Goal: Task Accomplishment & Management: Use online tool/utility

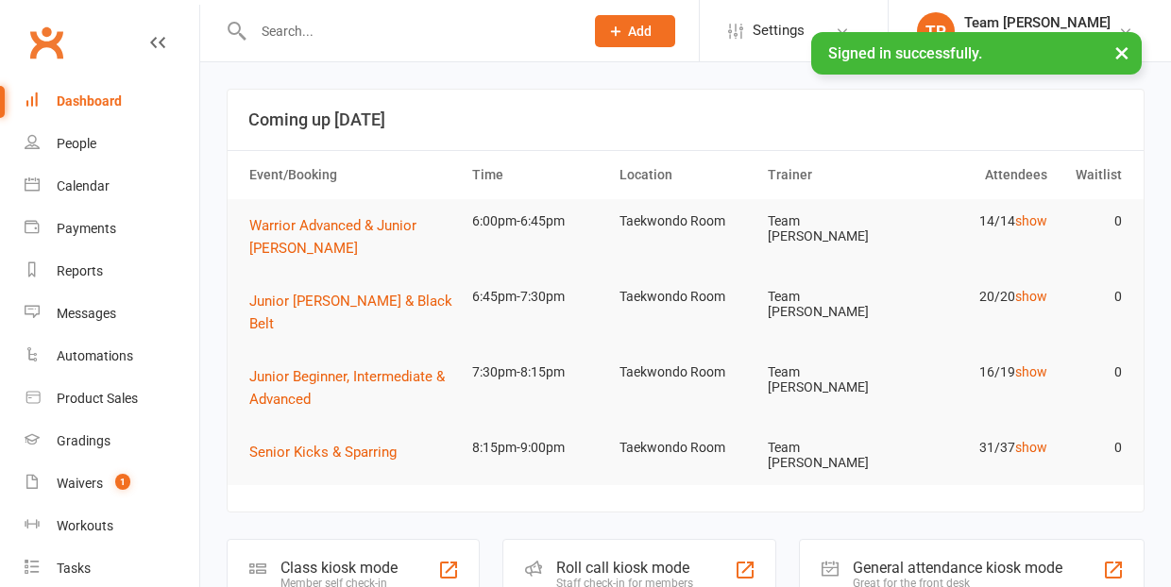
click at [83, 486] on div "Waivers" at bounding box center [80, 483] width 46 height 15
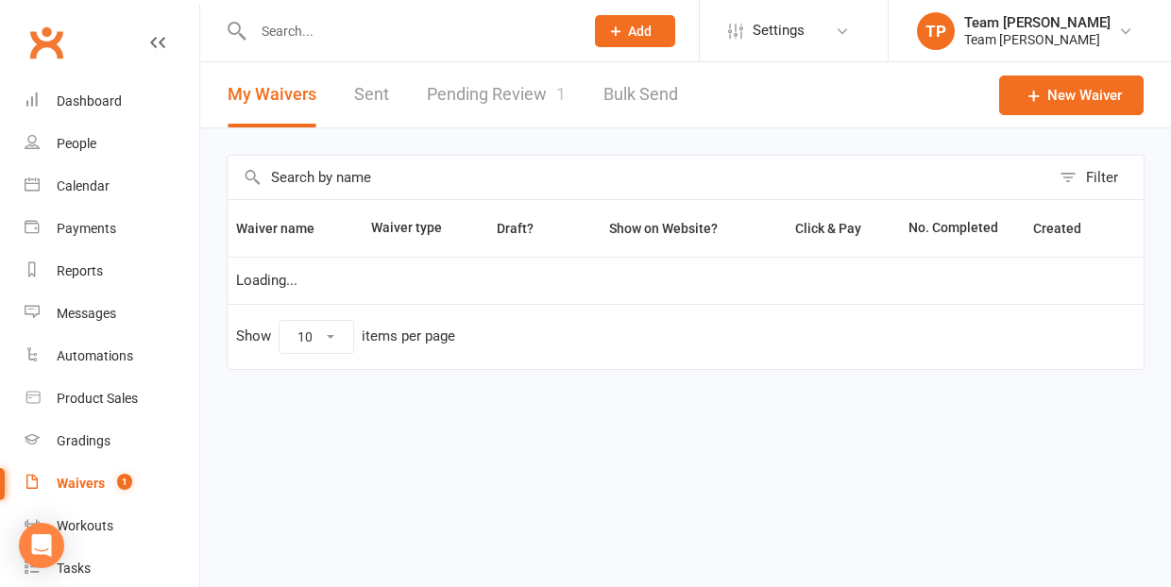
select select "25"
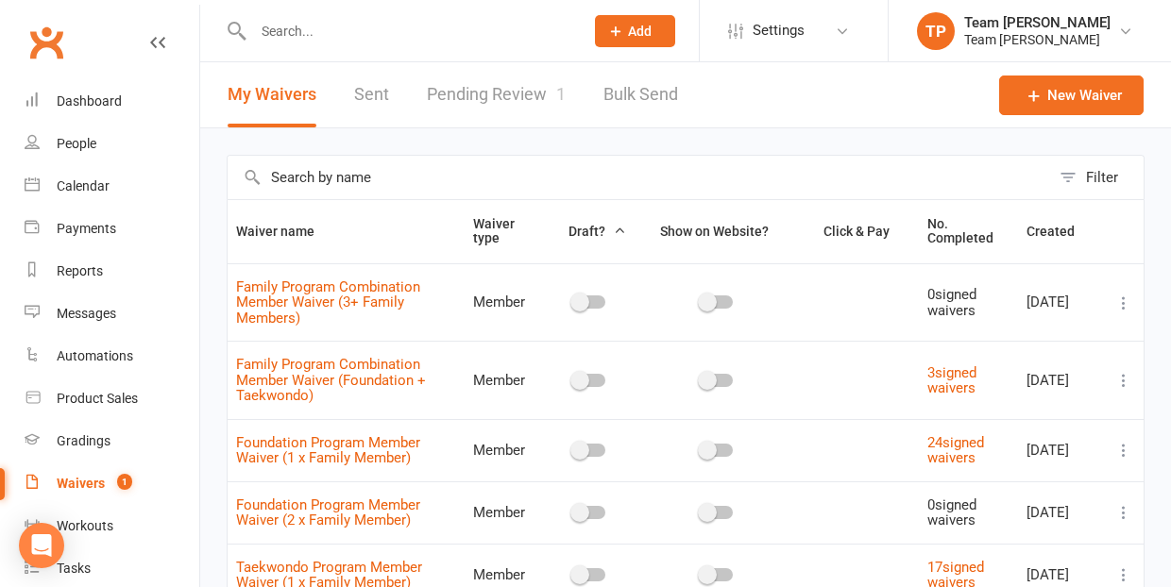
click at [493, 92] on link "Pending Review 1" at bounding box center [496, 94] width 139 height 65
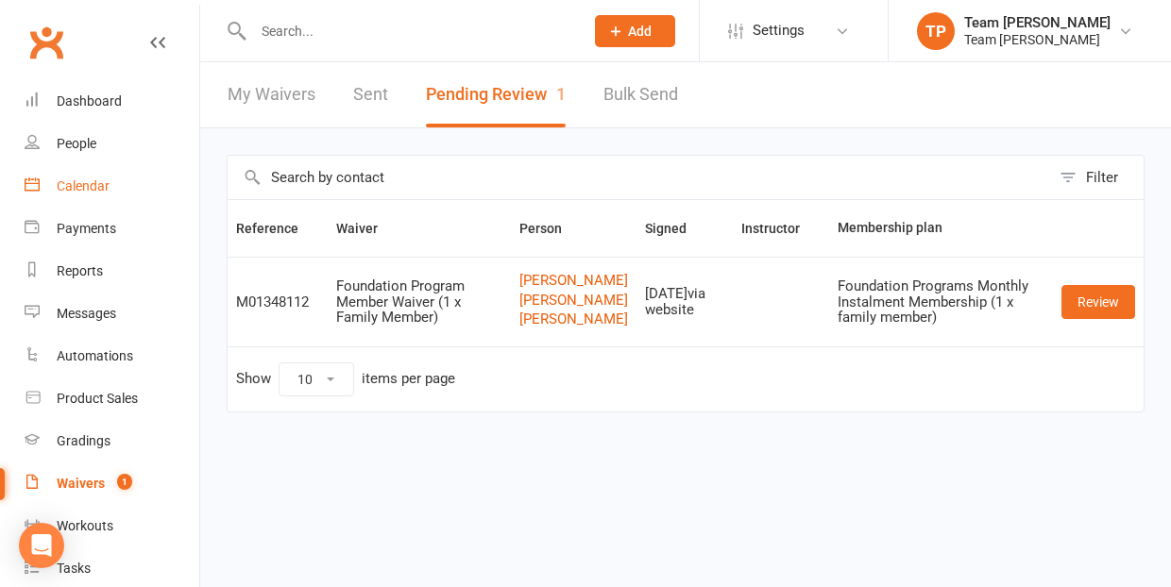
click at [81, 182] on div "Calendar" at bounding box center [83, 186] width 53 height 15
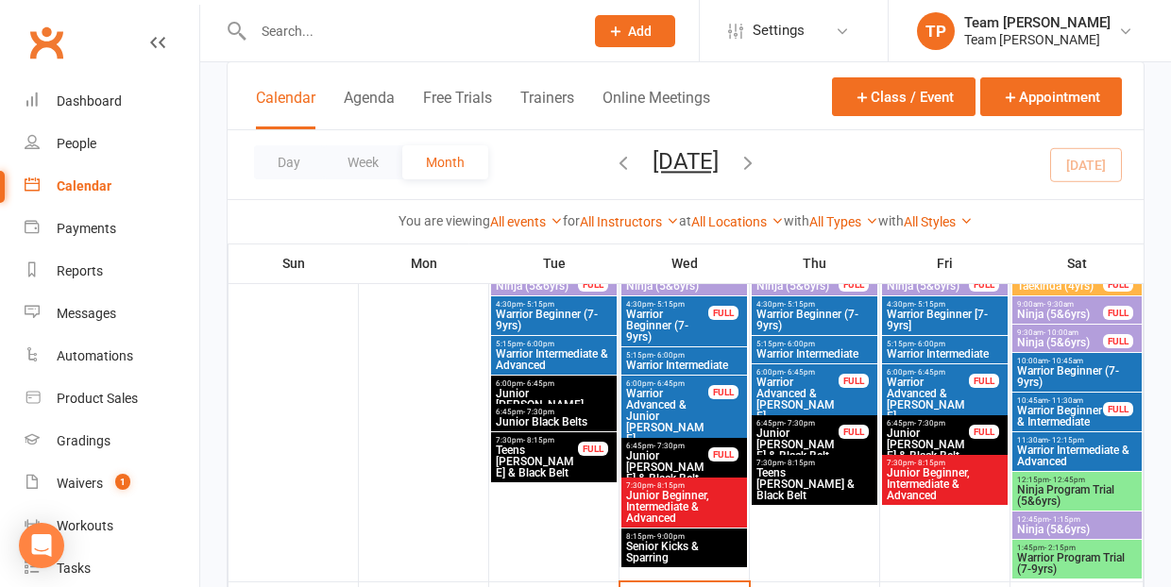
scroll to position [171, 0]
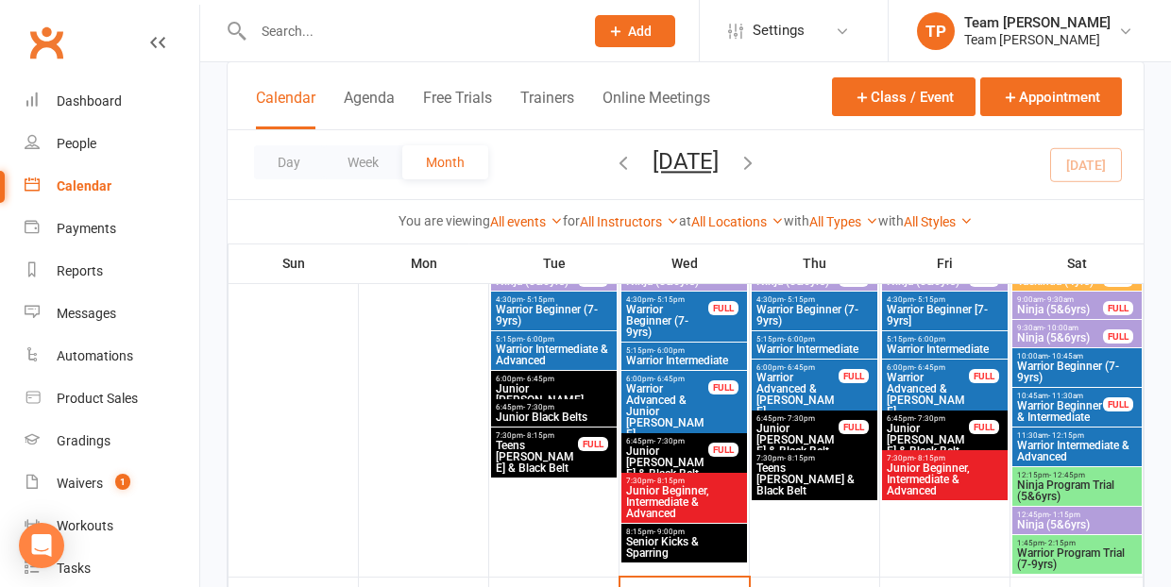
click at [553, 386] on span "Junior [PERSON_NAME]" at bounding box center [554, 394] width 118 height 23
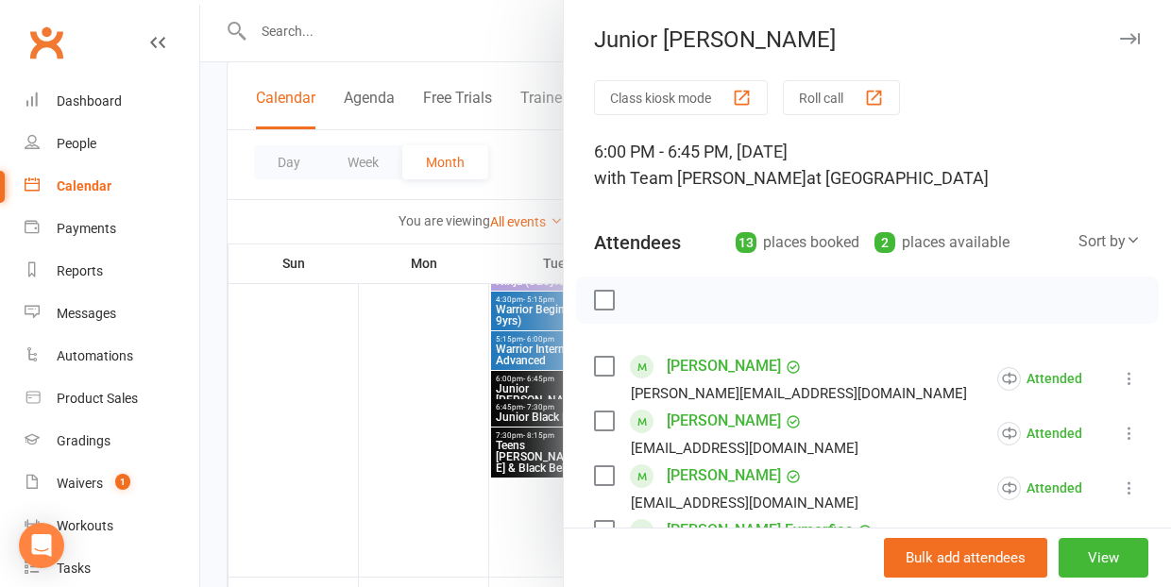
scroll to position [0, 0]
click at [879, 97] on div "button" at bounding box center [874, 98] width 20 height 20
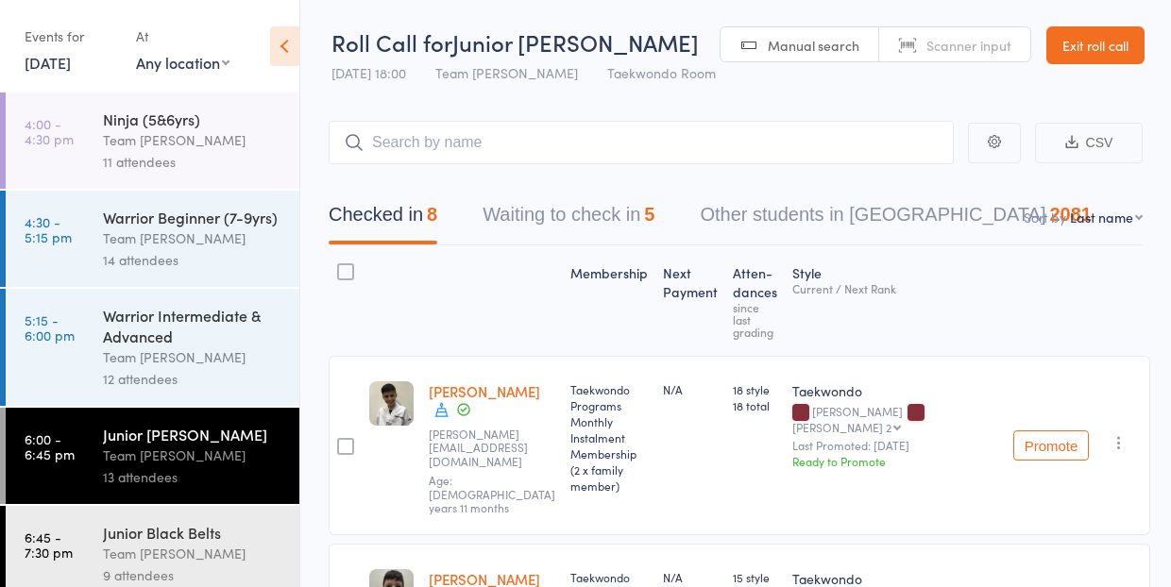
select select "10"
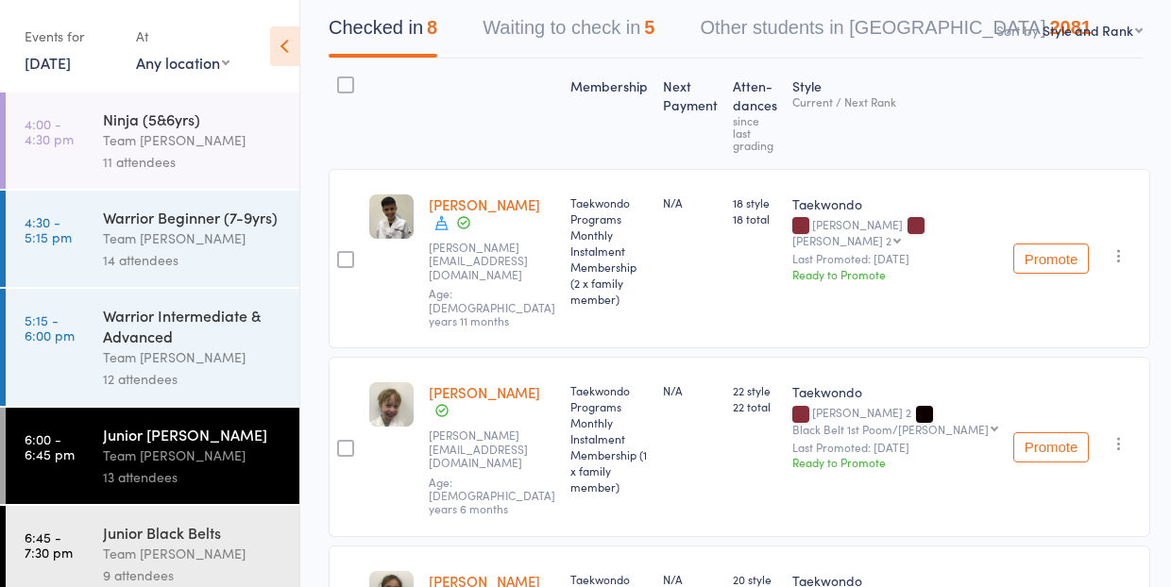
scroll to position [181, 0]
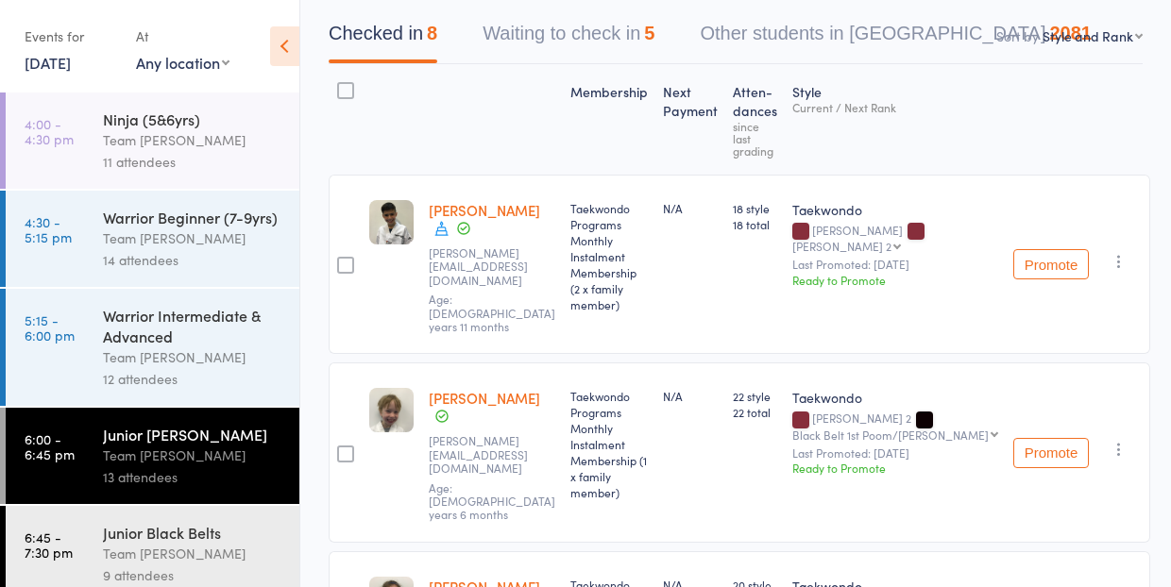
click at [204, 546] on div "Team [PERSON_NAME]" at bounding box center [193, 554] width 180 height 22
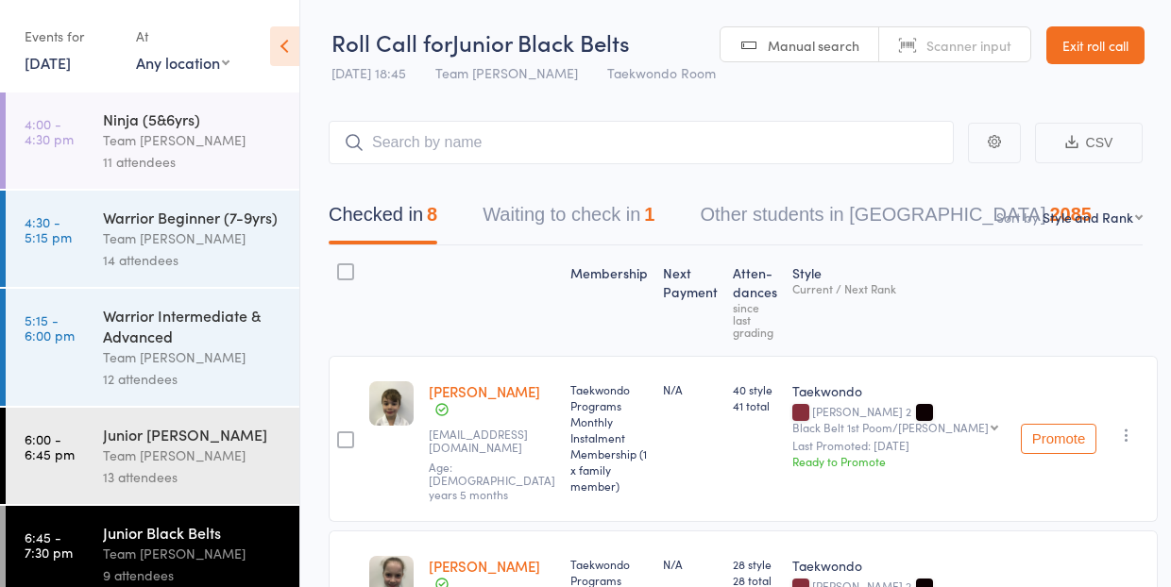
click at [51, 63] on link "[DATE]" at bounding box center [48, 62] width 46 height 21
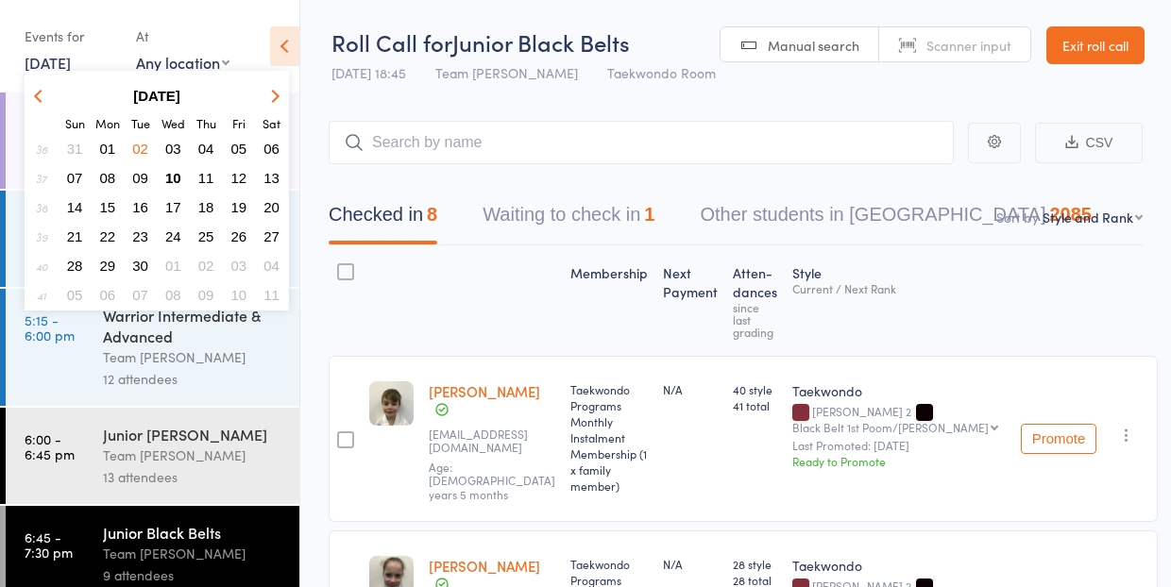
click at [176, 148] on span "03" at bounding box center [173, 149] width 16 height 16
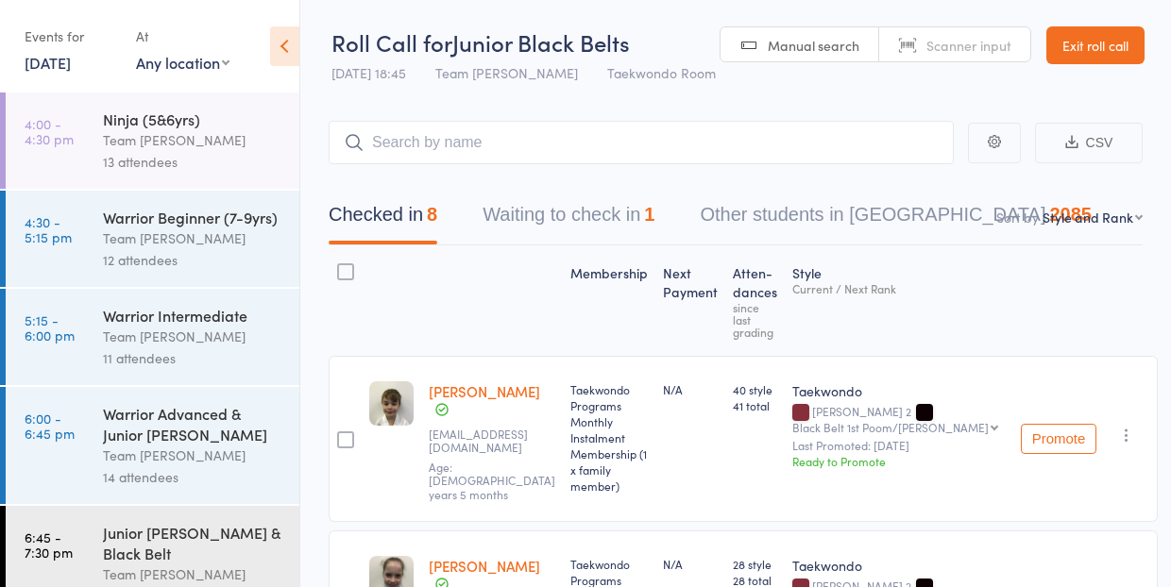
click at [201, 434] on div "Warrior Advanced & Junior [PERSON_NAME]" at bounding box center [193, 424] width 180 height 42
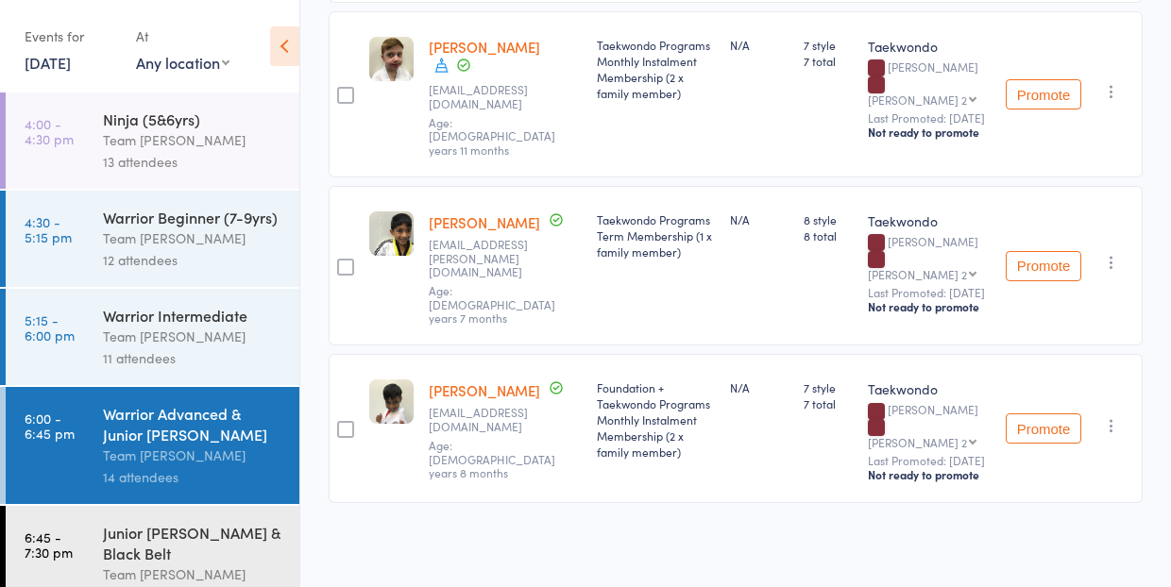
scroll to position [1927, 0]
click at [221, 541] on div "Junior [PERSON_NAME] & Black Belt" at bounding box center [193, 543] width 180 height 42
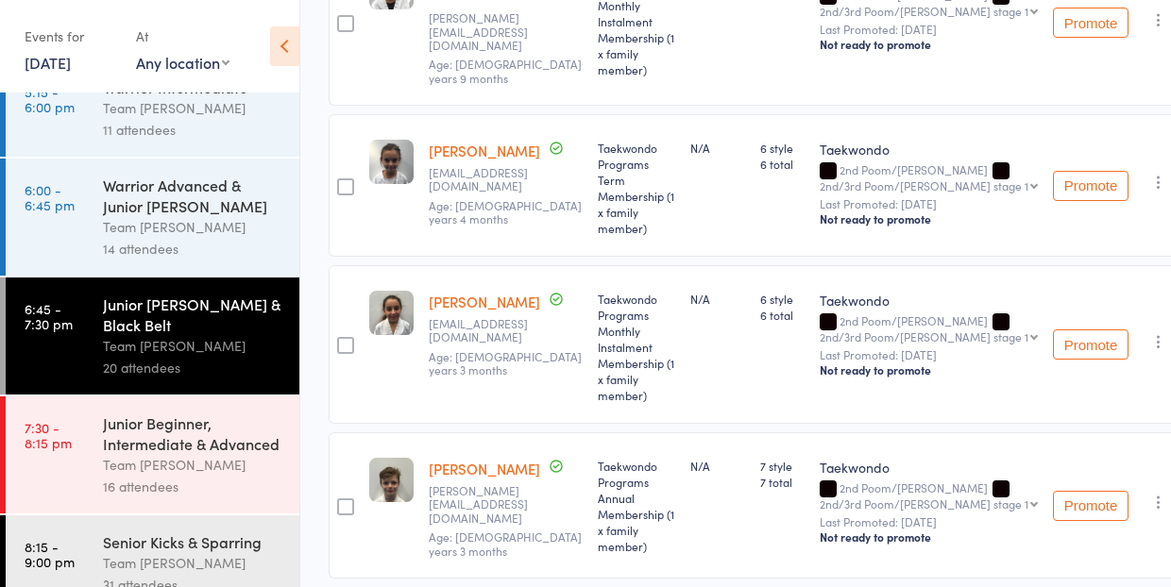
scroll to position [2602, 0]
click at [52, 63] on link "[DATE]" at bounding box center [48, 62] width 46 height 21
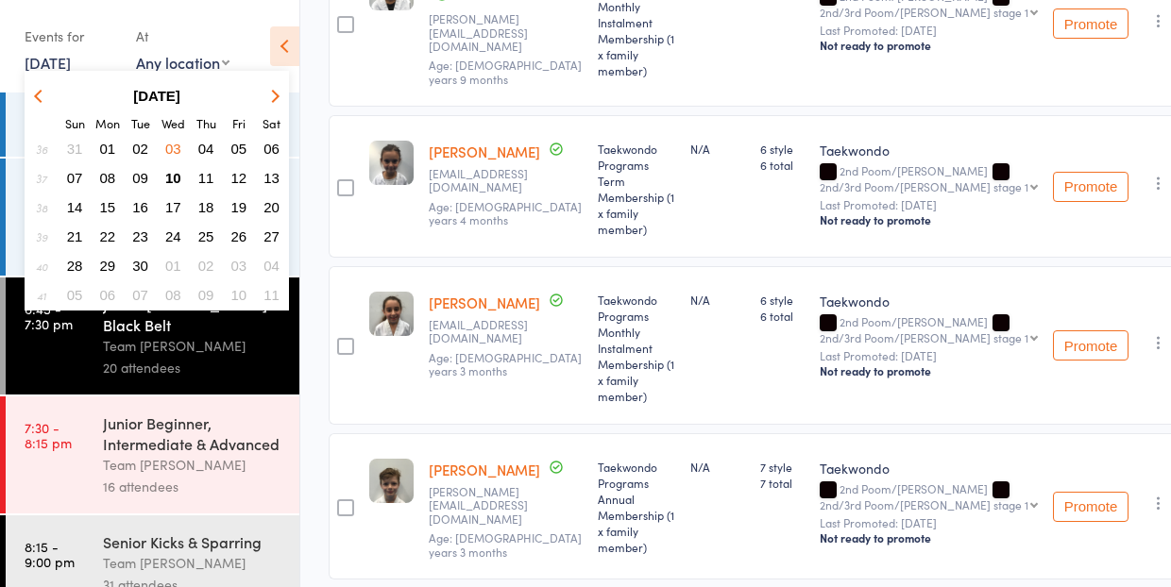
click at [207, 150] on span "04" at bounding box center [206, 149] width 16 height 16
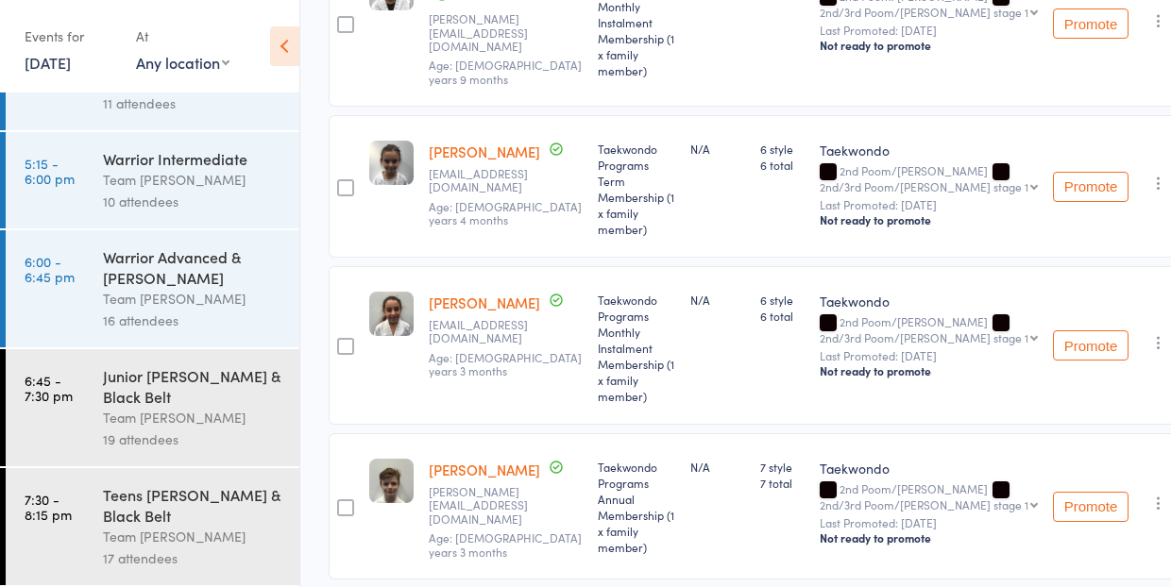
scroll to position [157, 0]
click at [203, 386] on div "Junior [PERSON_NAME] & Black Belt" at bounding box center [193, 387] width 180 height 42
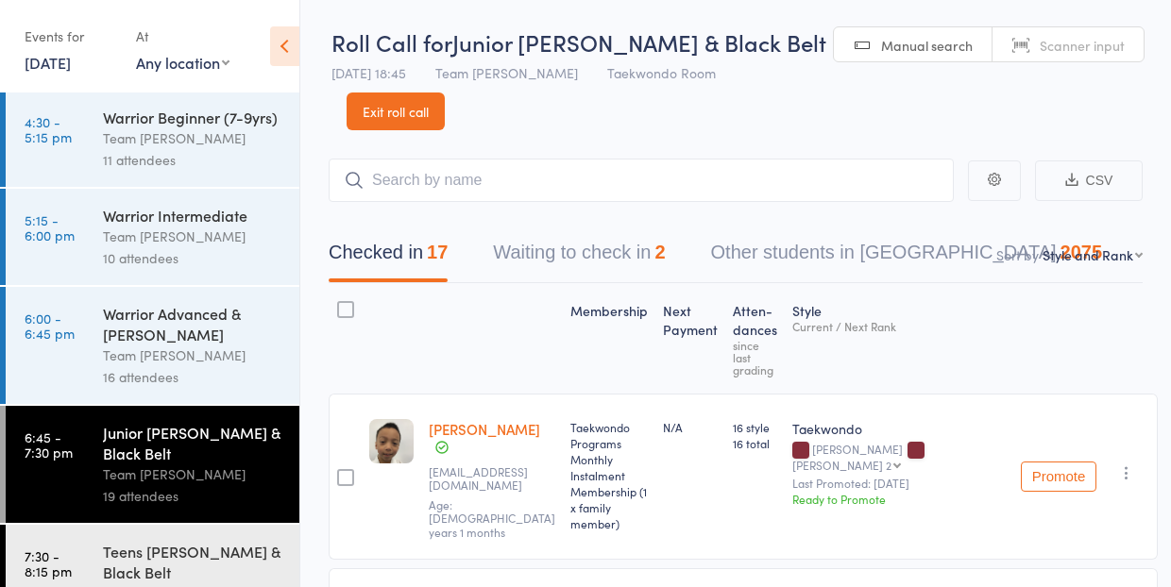
scroll to position [152, 0]
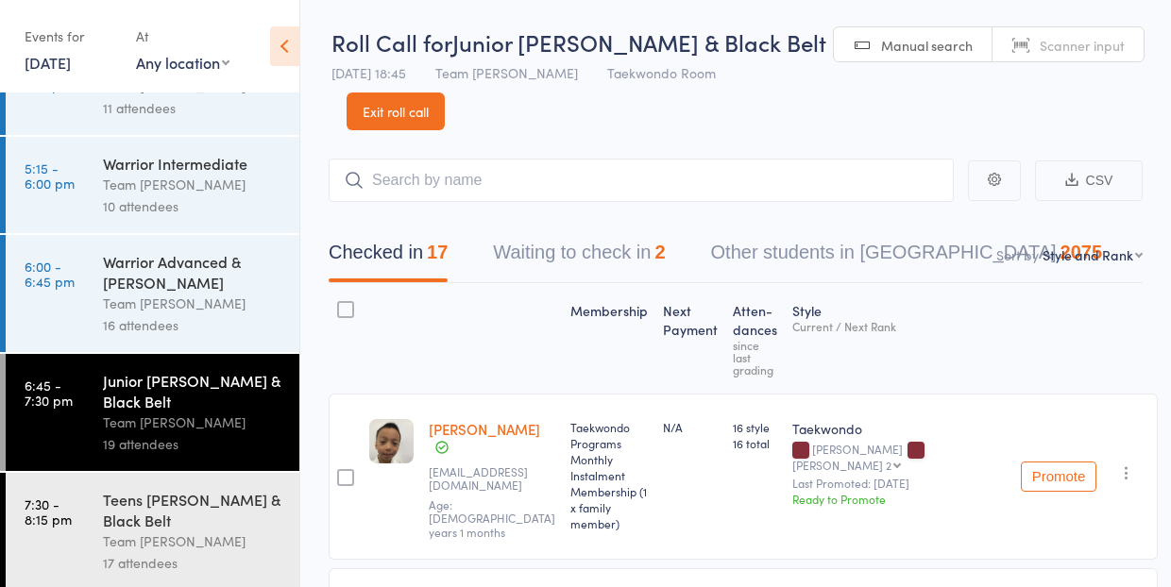
click at [168, 301] on div "Team [PERSON_NAME]" at bounding box center [193, 304] width 180 height 22
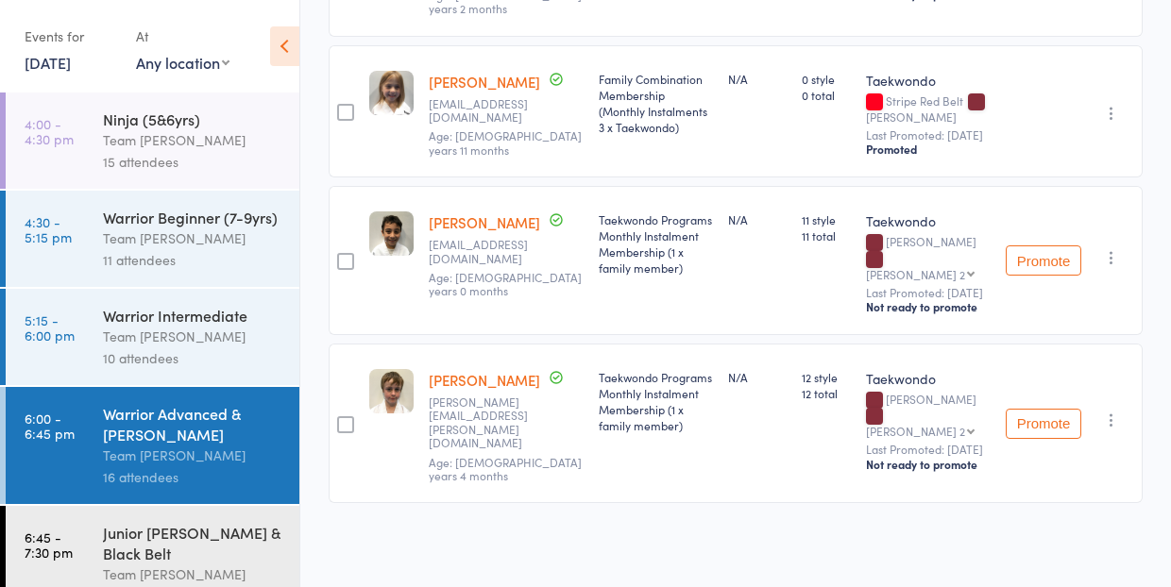
scroll to position [1862, 0]
click at [50, 64] on link "[DATE]" at bounding box center [48, 62] width 46 height 21
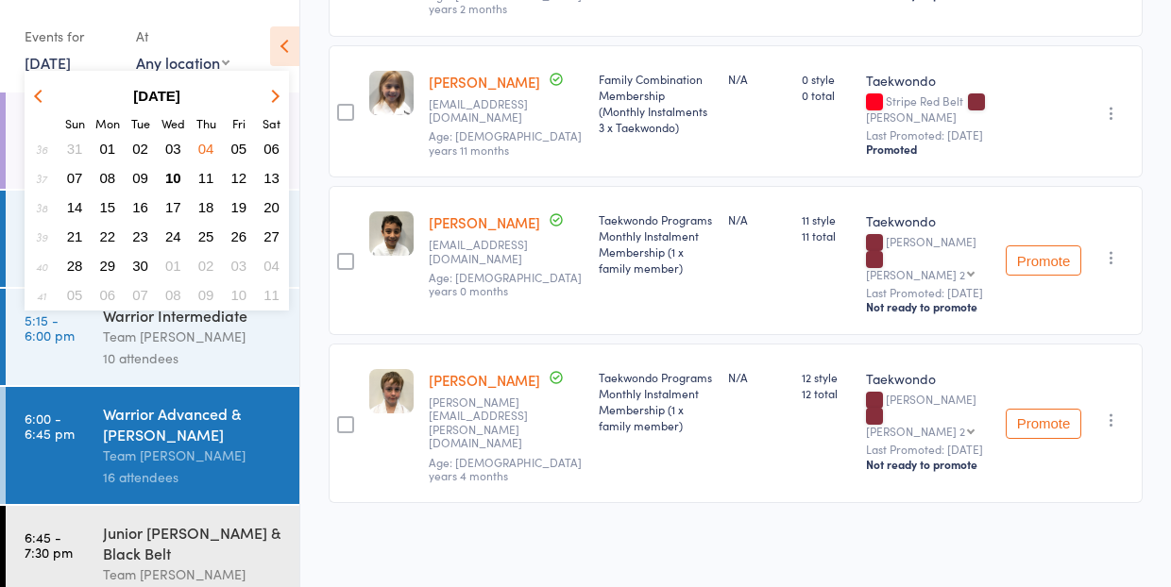
click at [241, 156] on span "05" at bounding box center [239, 149] width 16 height 16
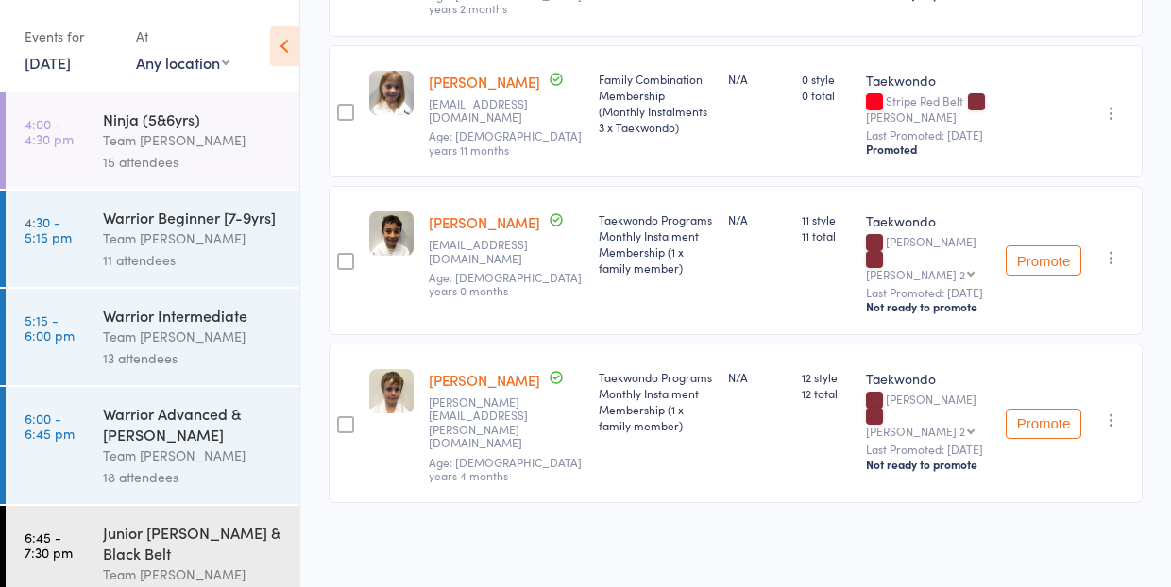
click at [198, 437] on div "Warrior Advanced & [PERSON_NAME]" at bounding box center [193, 424] width 180 height 42
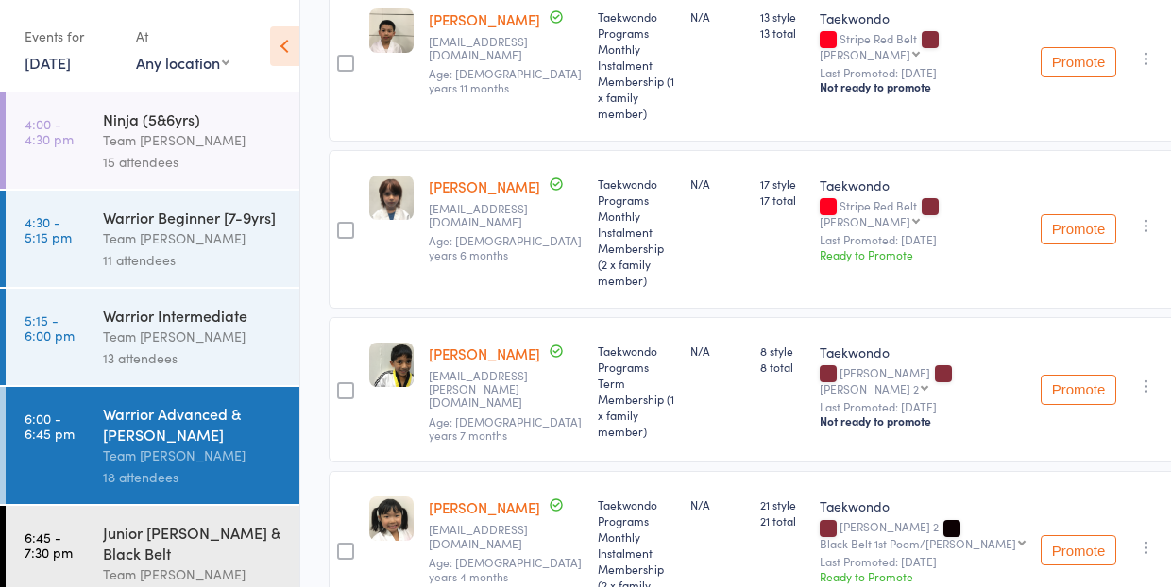
scroll to position [1884, 0]
click at [207, 563] on div "Junior [PERSON_NAME] & Black Belt" at bounding box center [193, 543] width 180 height 42
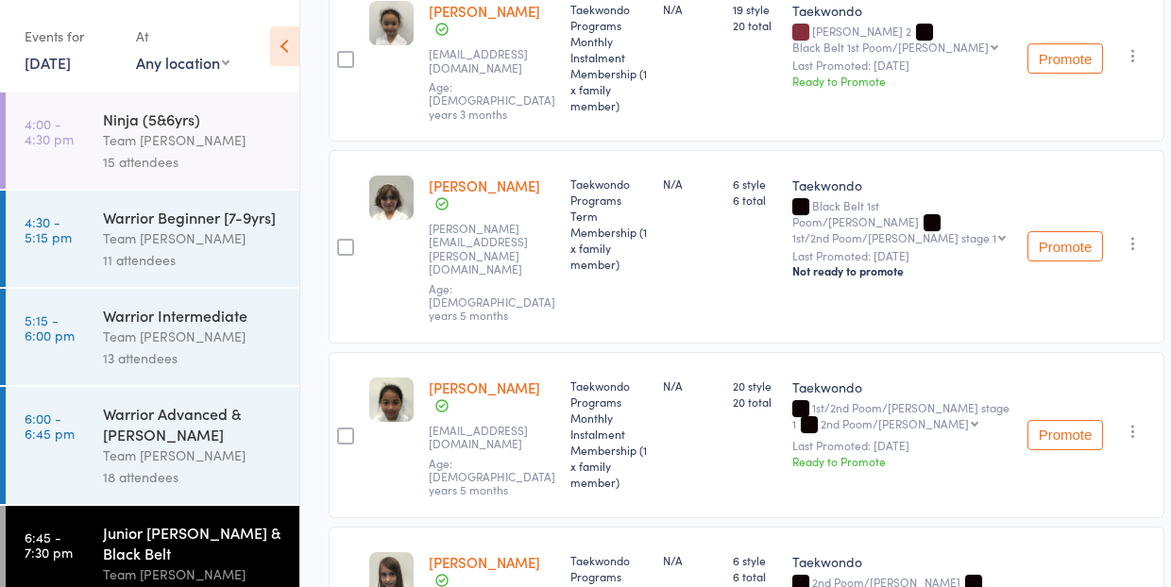
scroll to position [1479, 0]
click at [207, 437] on div "Warrior Advanced & [PERSON_NAME]" at bounding box center [193, 424] width 180 height 42
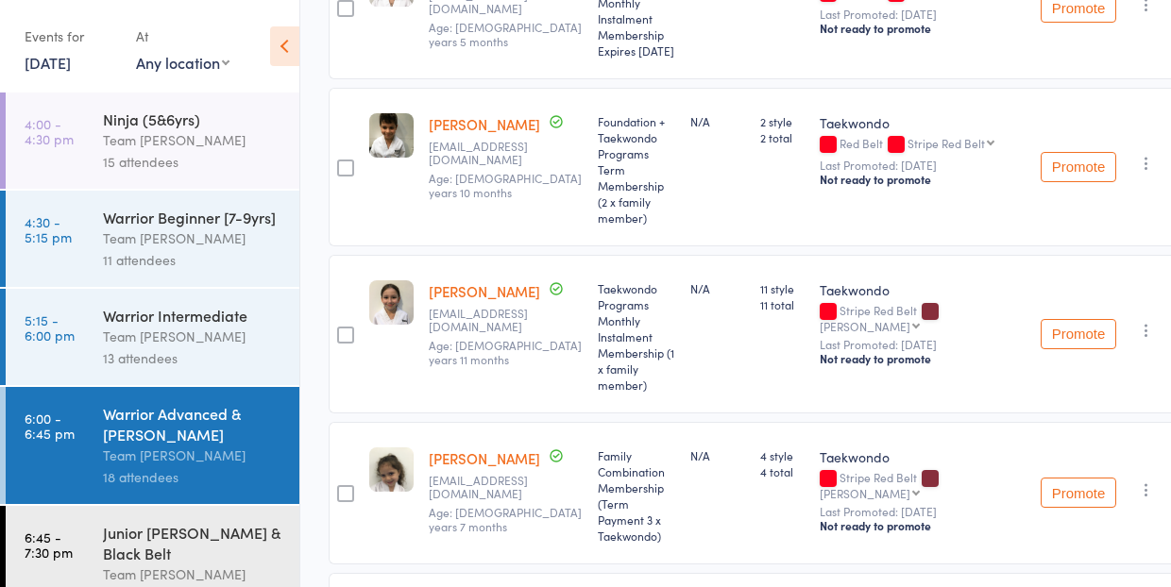
scroll to position [929, 0]
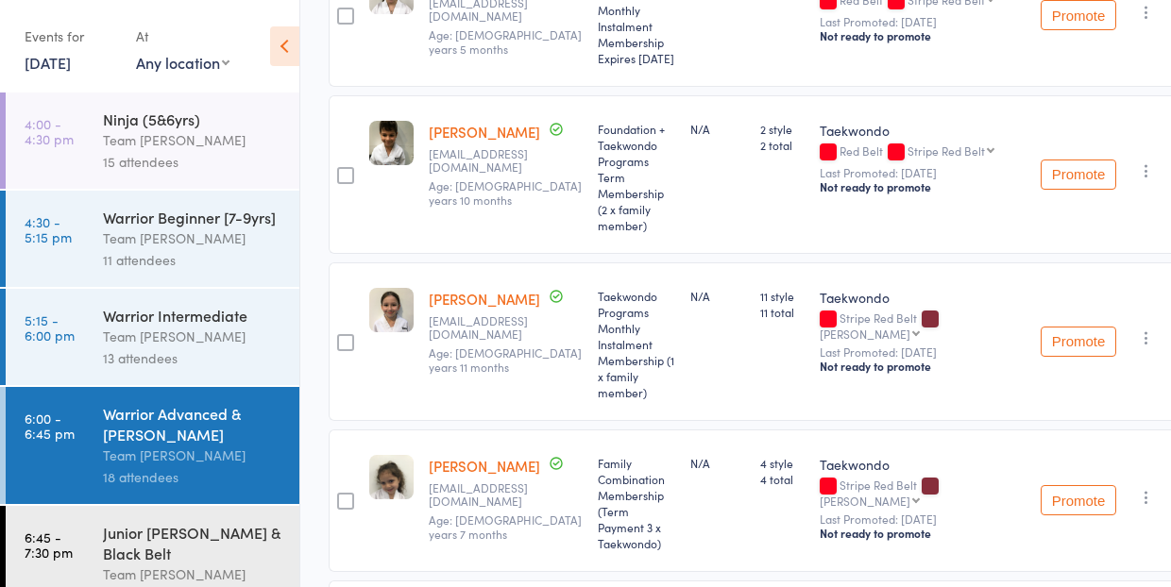
click at [58, 54] on link "[DATE]" at bounding box center [48, 62] width 46 height 21
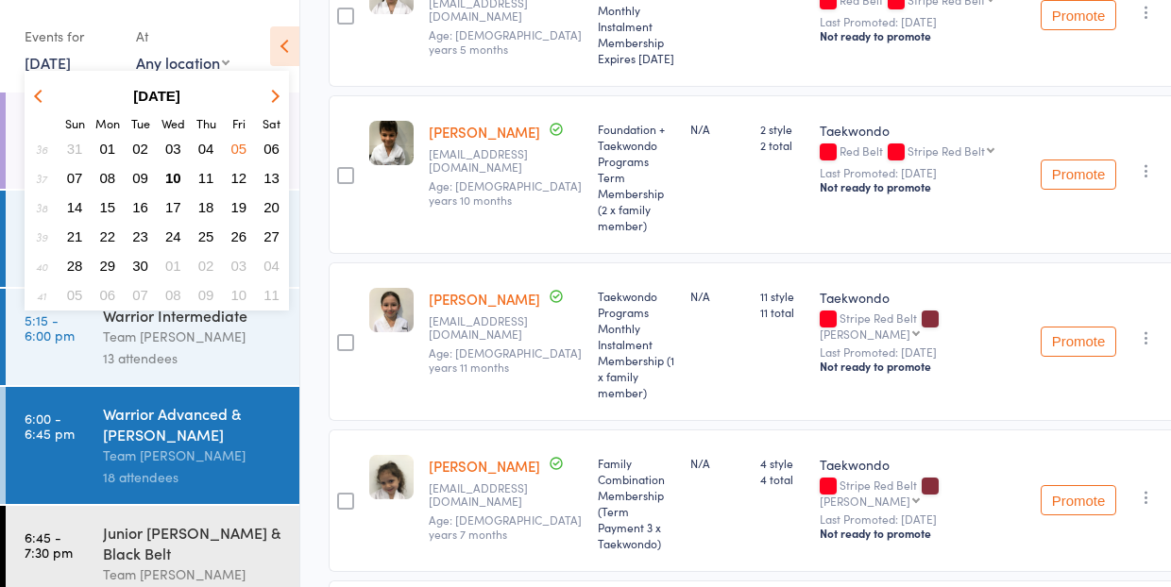
click at [141, 177] on span "09" at bounding box center [140, 178] width 16 height 16
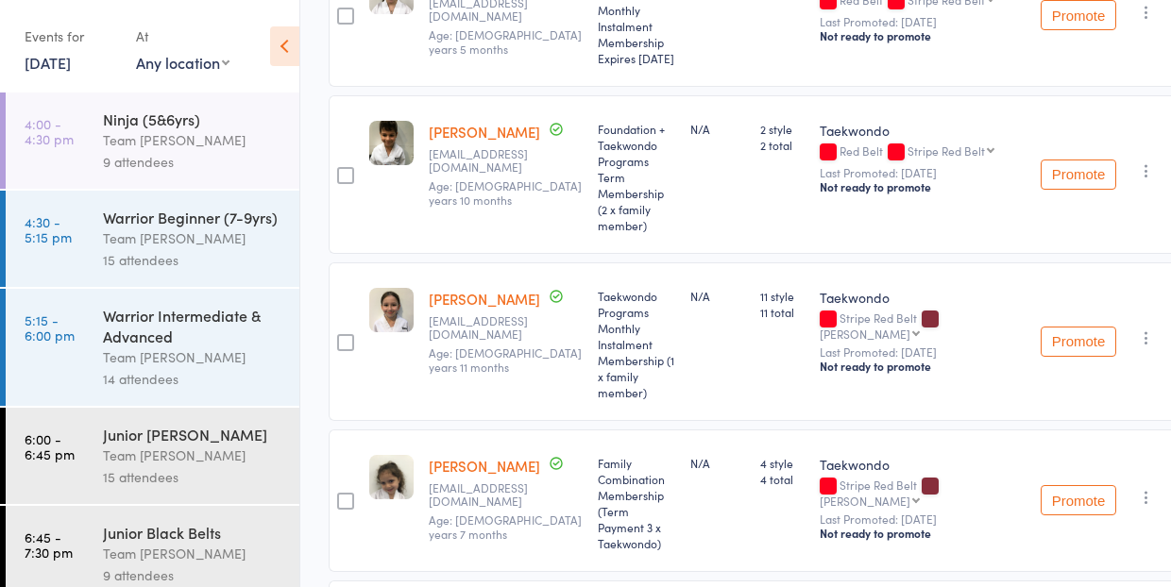
click at [213, 425] on div "Junior [PERSON_NAME]" at bounding box center [193, 434] width 180 height 21
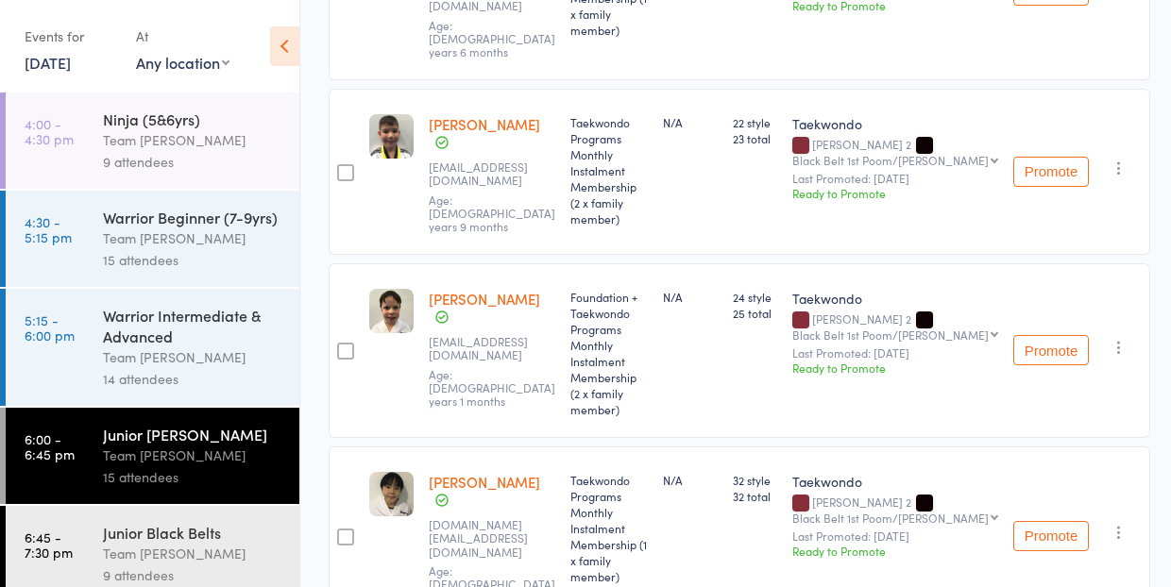
scroll to position [1705, 0]
click at [214, 540] on div "Junior Black Belts" at bounding box center [193, 532] width 180 height 21
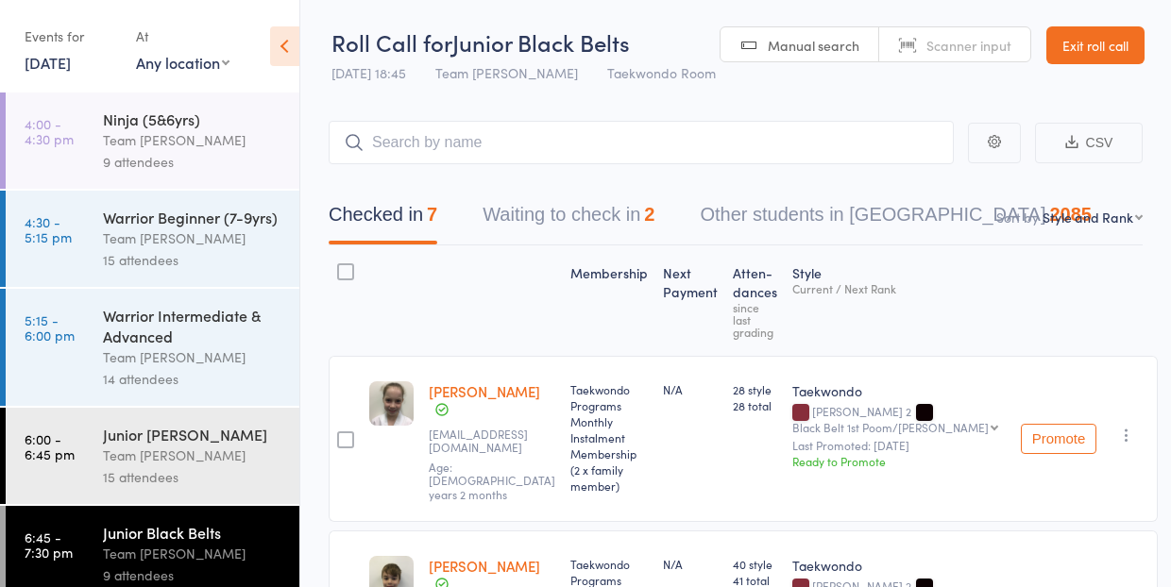
click at [51, 60] on link "[DATE]" at bounding box center [48, 62] width 46 height 21
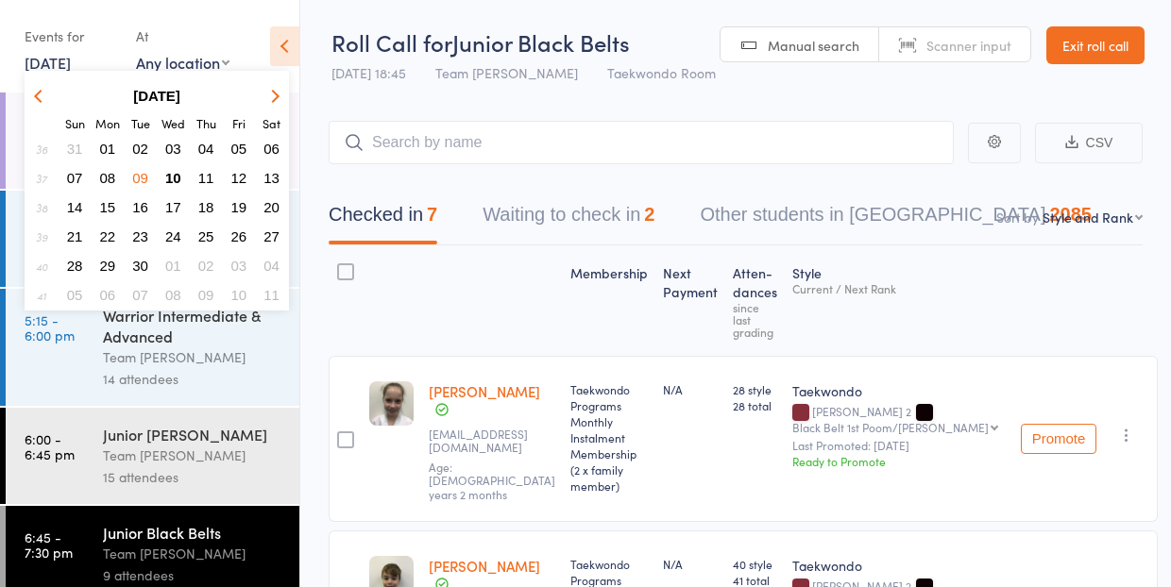
click at [180, 177] on span "10" at bounding box center [173, 178] width 16 height 16
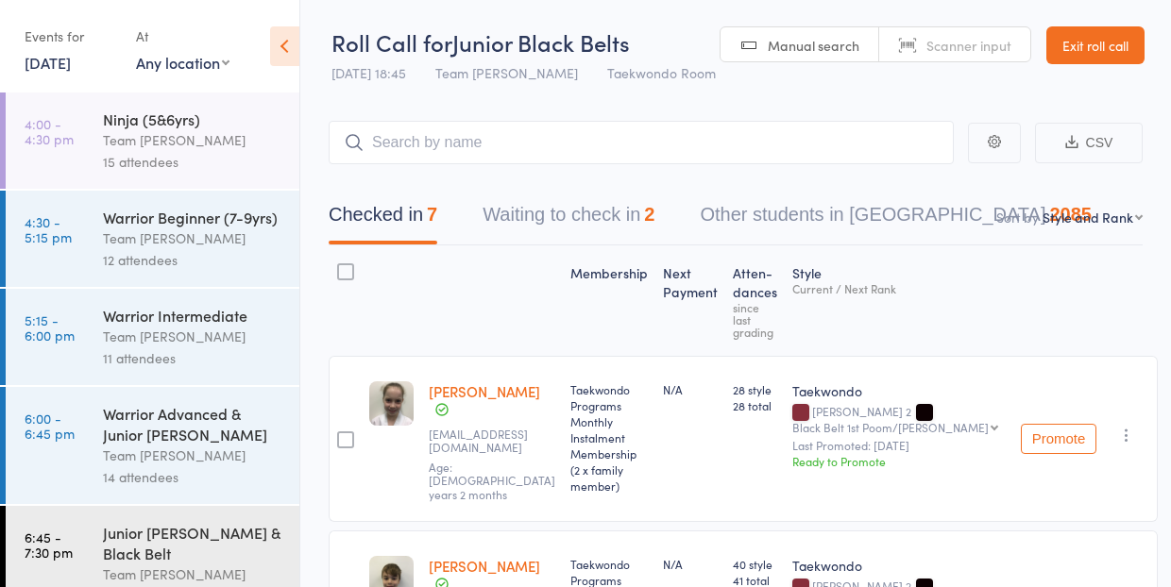
click at [198, 443] on div "Warrior Advanced & Junior [PERSON_NAME]" at bounding box center [193, 424] width 180 height 42
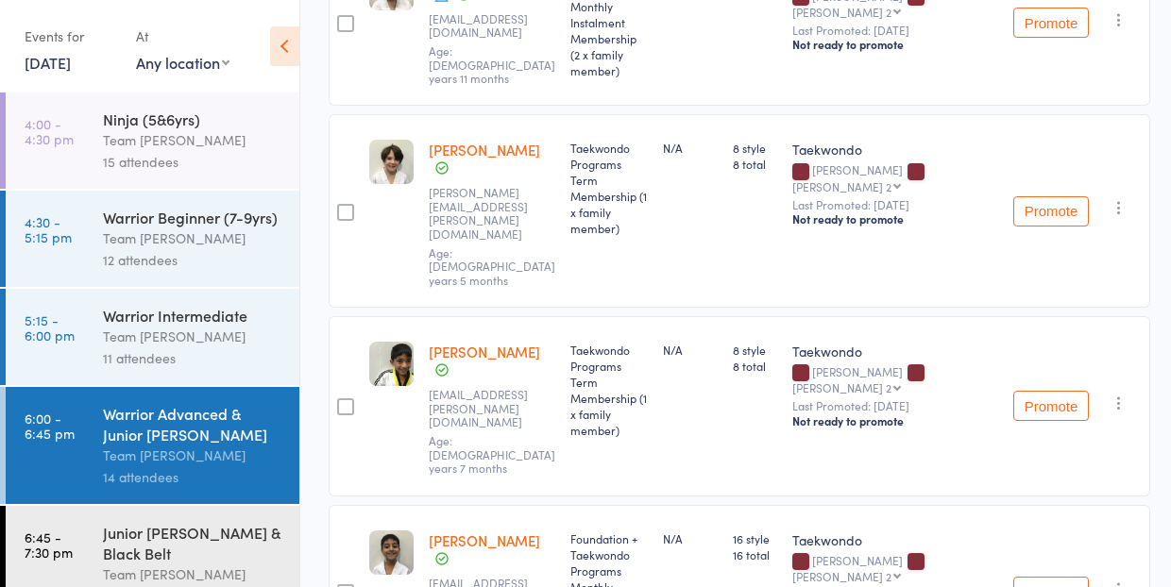
scroll to position [1548, 0]
click at [181, 544] on div "Junior [PERSON_NAME] & Black Belt" at bounding box center [193, 543] width 180 height 42
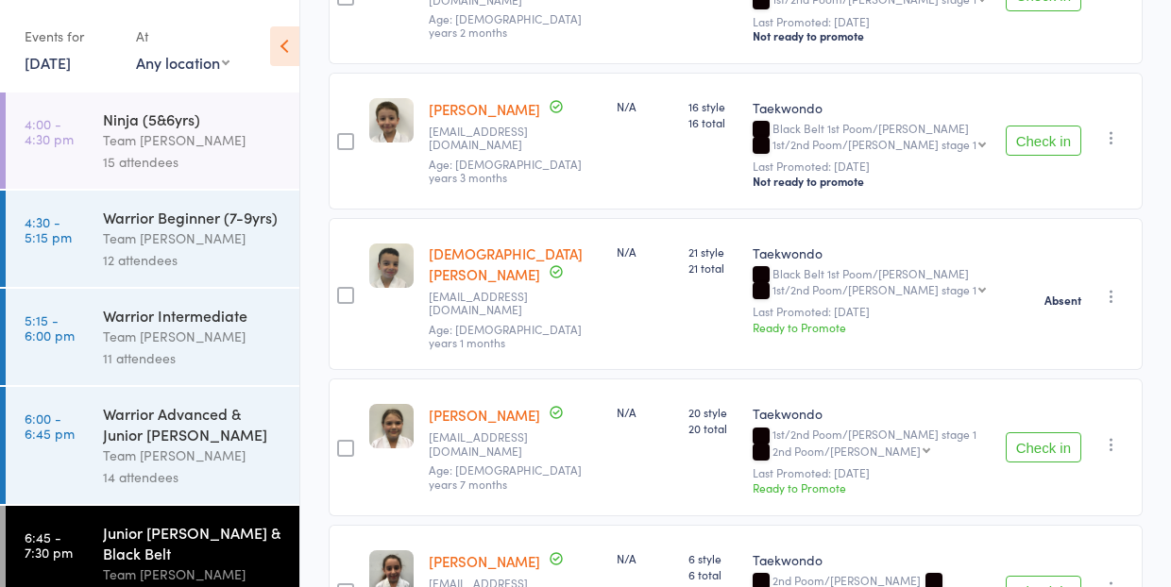
scroll to position [1890, 0]
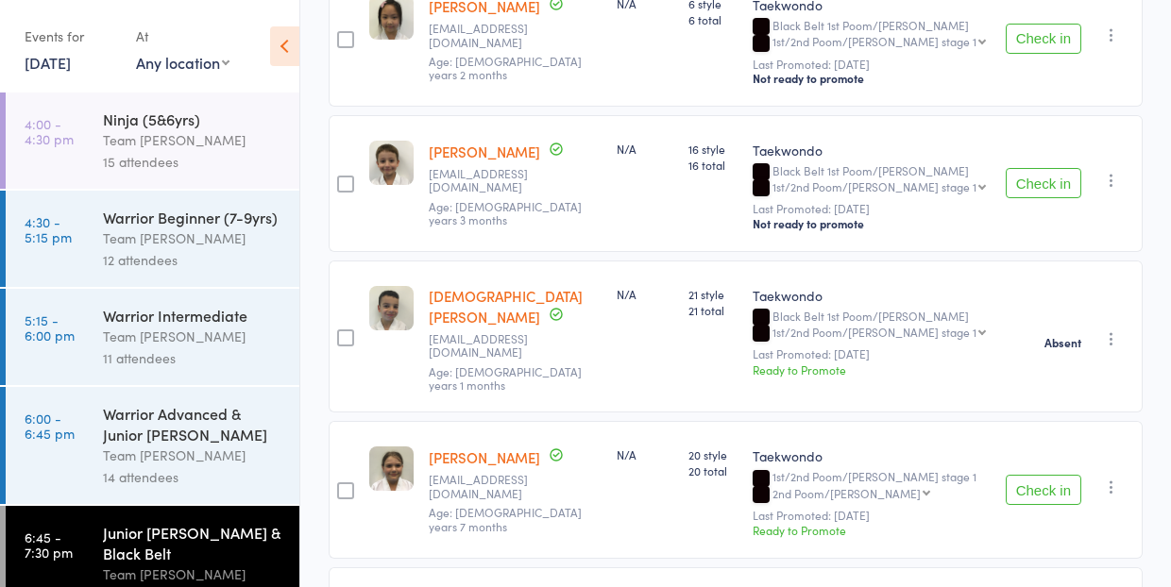
click at [54, 65] on link "[DATE]" at bounding box center [48, 62] width 46 height 21
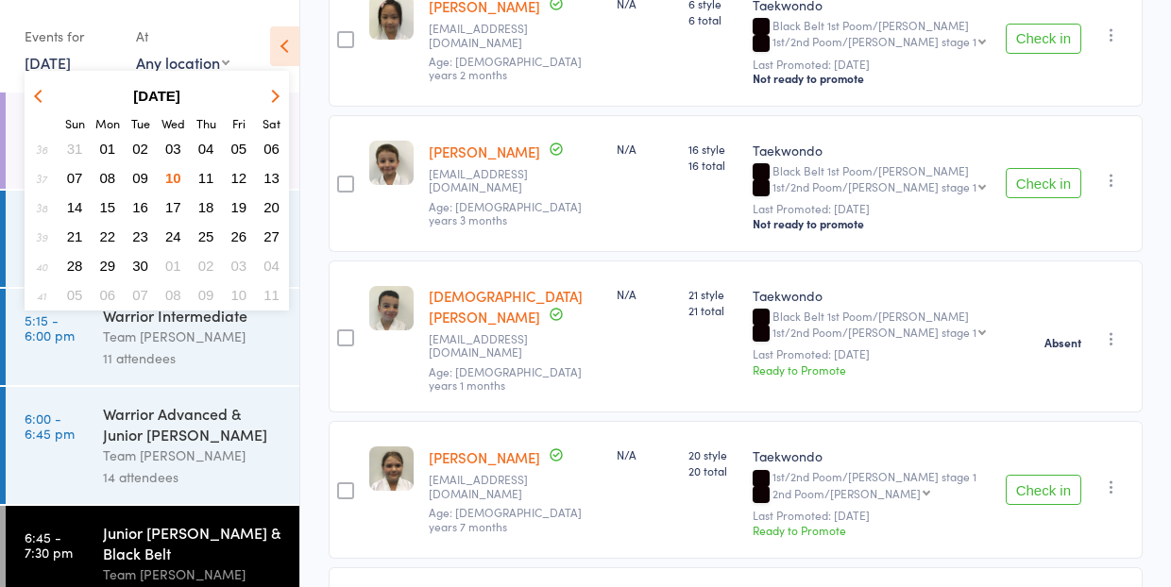
click at [211, 178] on span "11" at bounding box center [206, 178] width 16 height 16
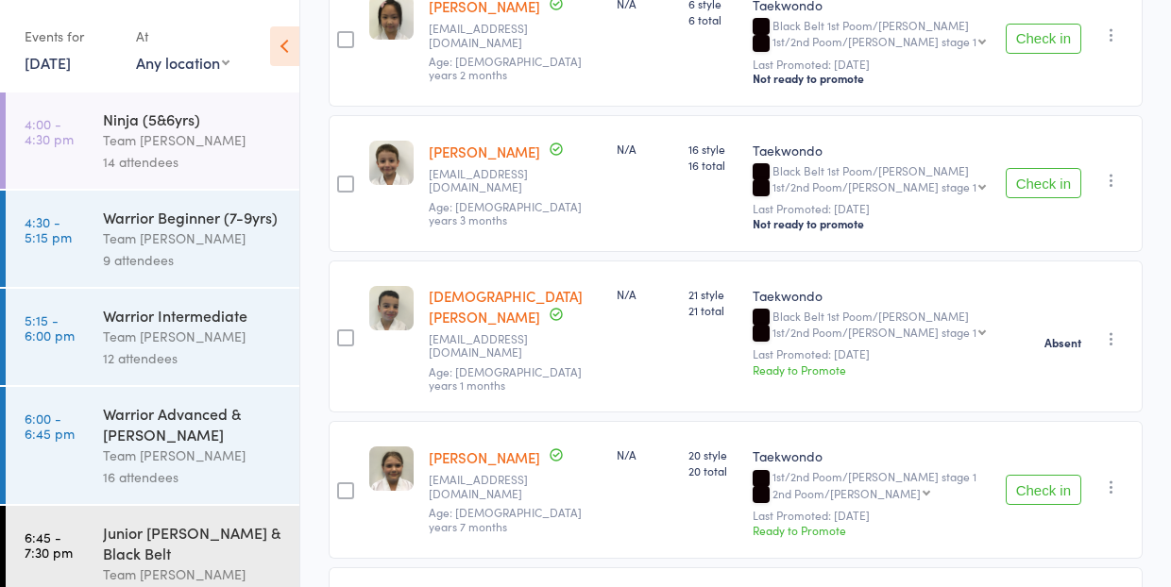
click at [204, 450] on div "Team [PERSON_NAME]" at bounding box center [193, 456] width 180 height 22
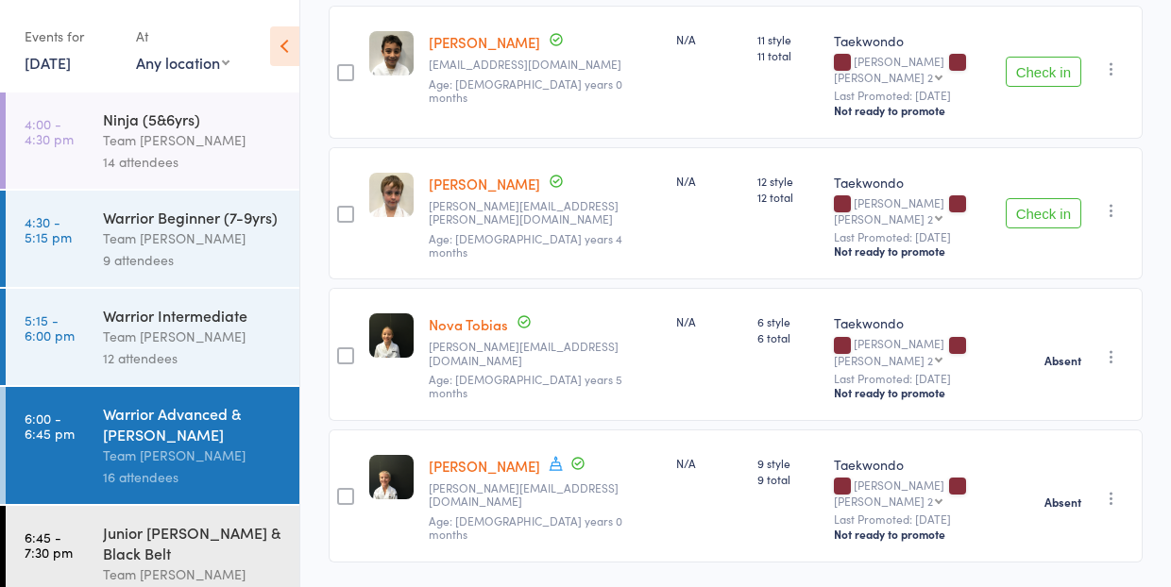
scroll to position [2071, 0]
click at [207, 541] on div "Junior [PERSON_NAME] & Black Belt" at bounding box center [193, 543] width 180 height 42
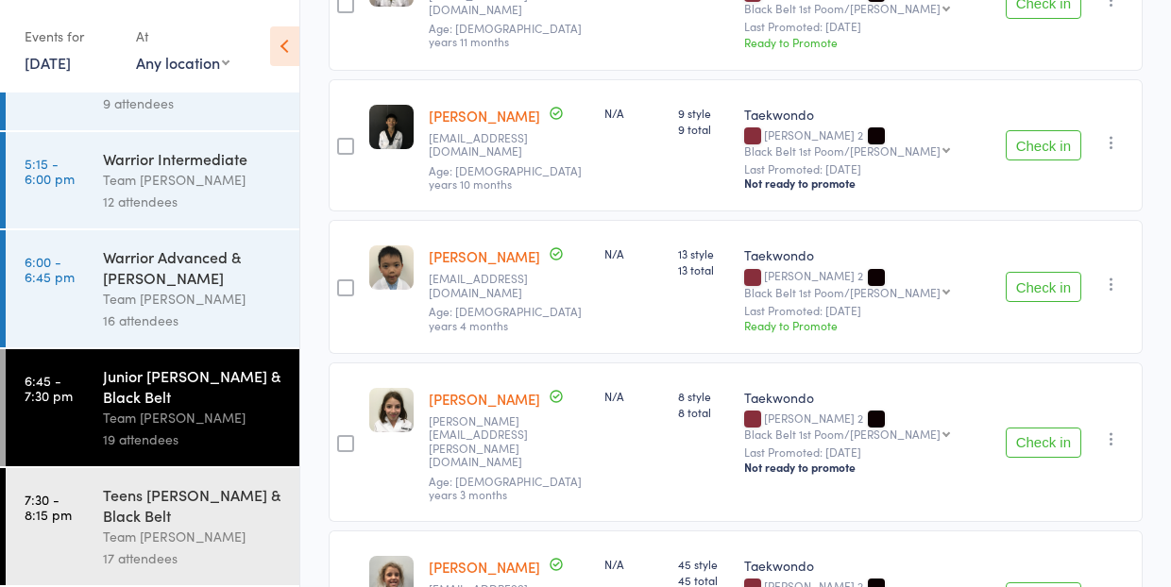
scroll to position [157, 0]
click at [165, 505] on div "Teens [PERSON_NAME] & Black Belt" at bounding box center [193, 506] width 180 height 42
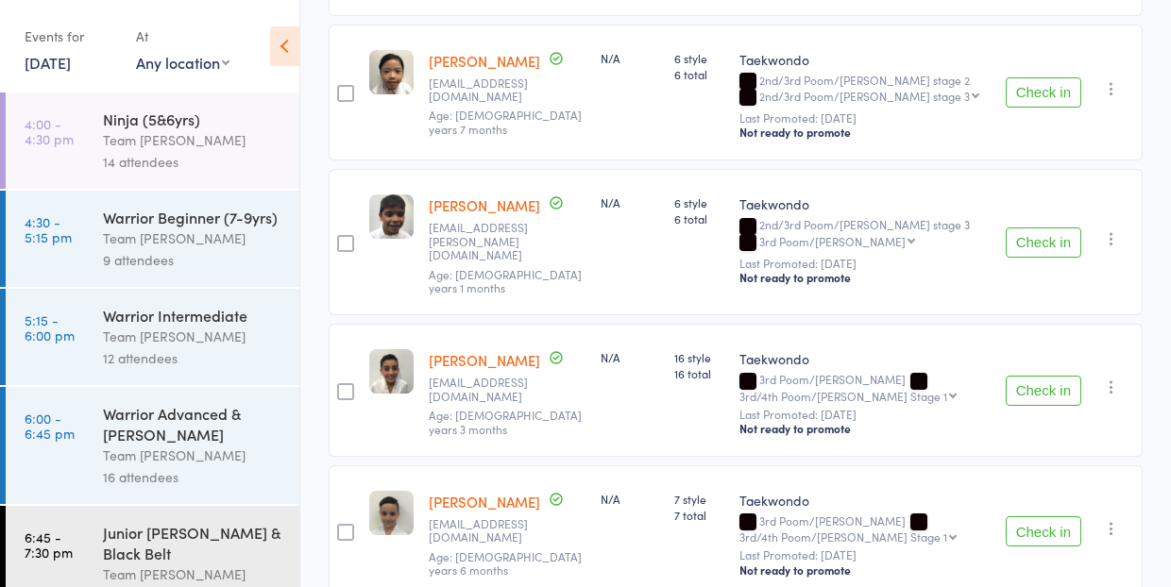
scroll to position [2256, 0]
click at [50, 63] on link "[DATE]" at bounding box center [48, 62] width 46 height 21
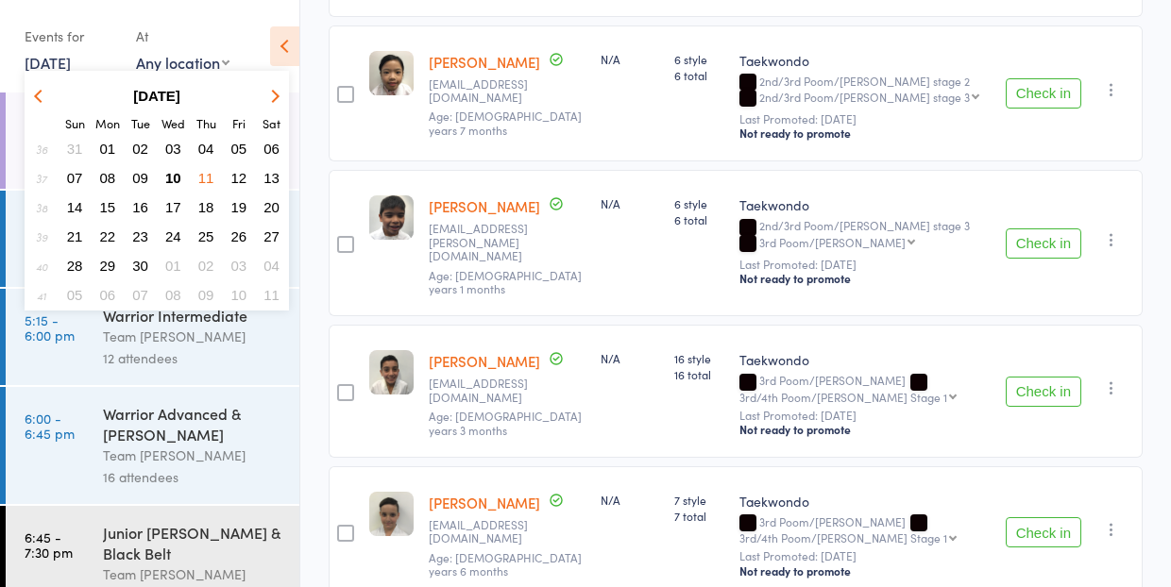
click at [140, 179] on span "09" at bounding box center [140, 178] width 16 height 16
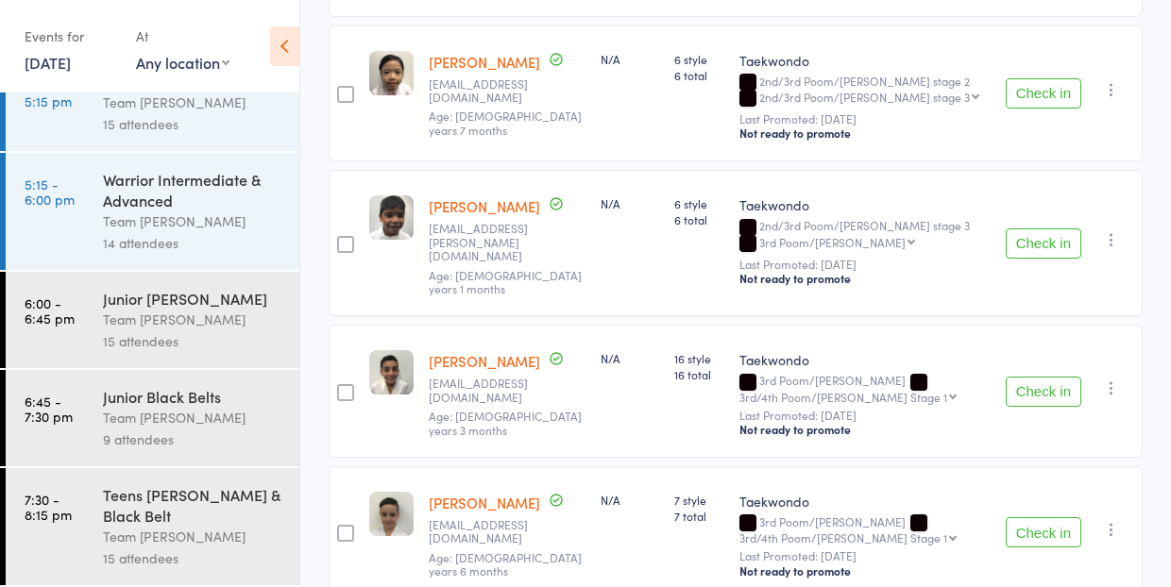
click at [166, 515] on div "Teens [PERSON_NAME] & Black Belt" at bounding box center [193, 506] width 180 height 42
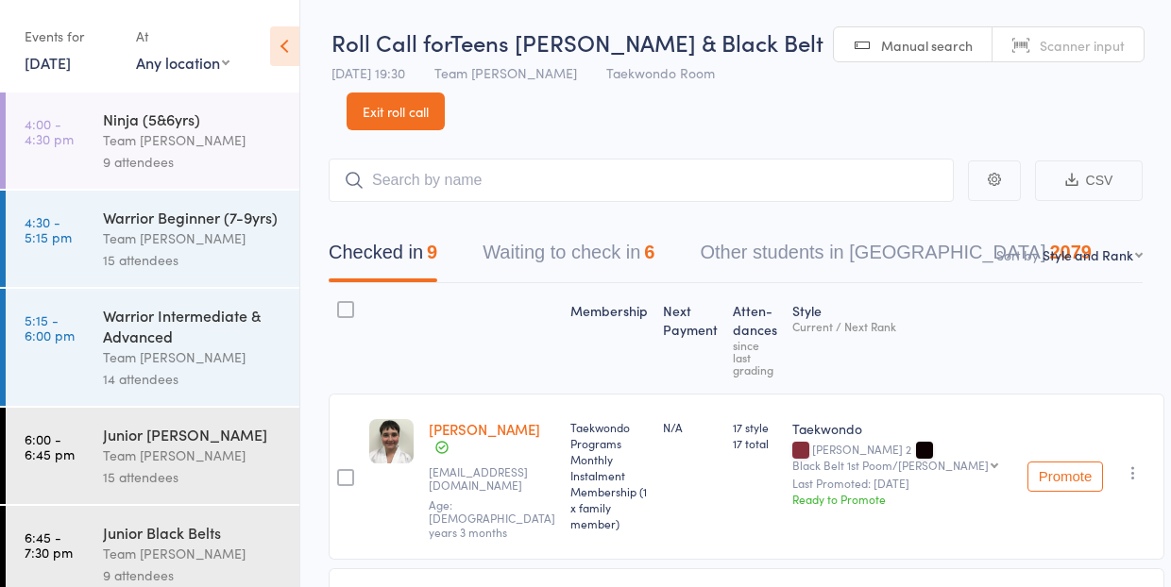
click at [559, 261] on button "Waiting to check in 6" at bounding box center [569, 257] width 172 height 50
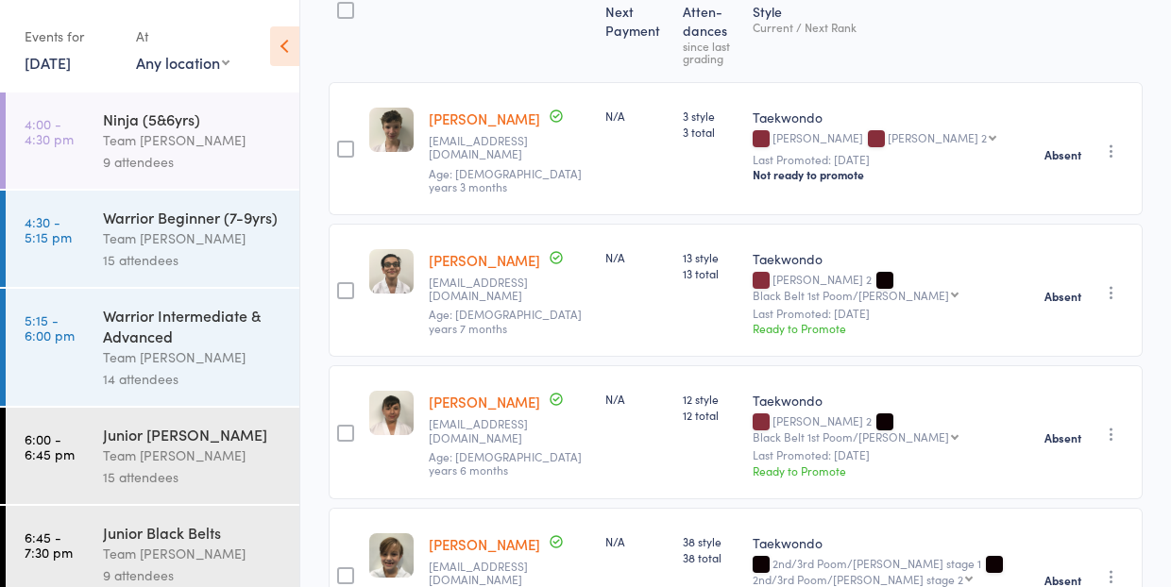
scroll to position [301, 0]
